Goal: Navigation & Orientation: Find specific page/section

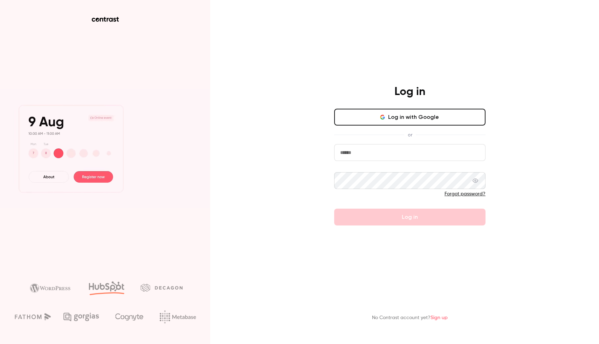
click at [414, 119] on button "Log in with Google" at bounding box center [409, 117] width 151 height 17
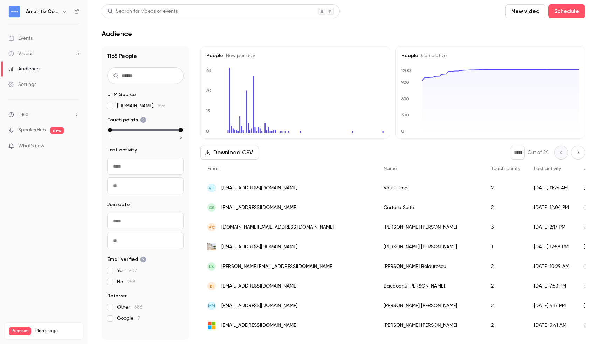
click at [49, 54] on link "Videos 5" at bounding box center [44, 53] width 88 height 15
